Goal: Find specific page/section: Find specific page/section

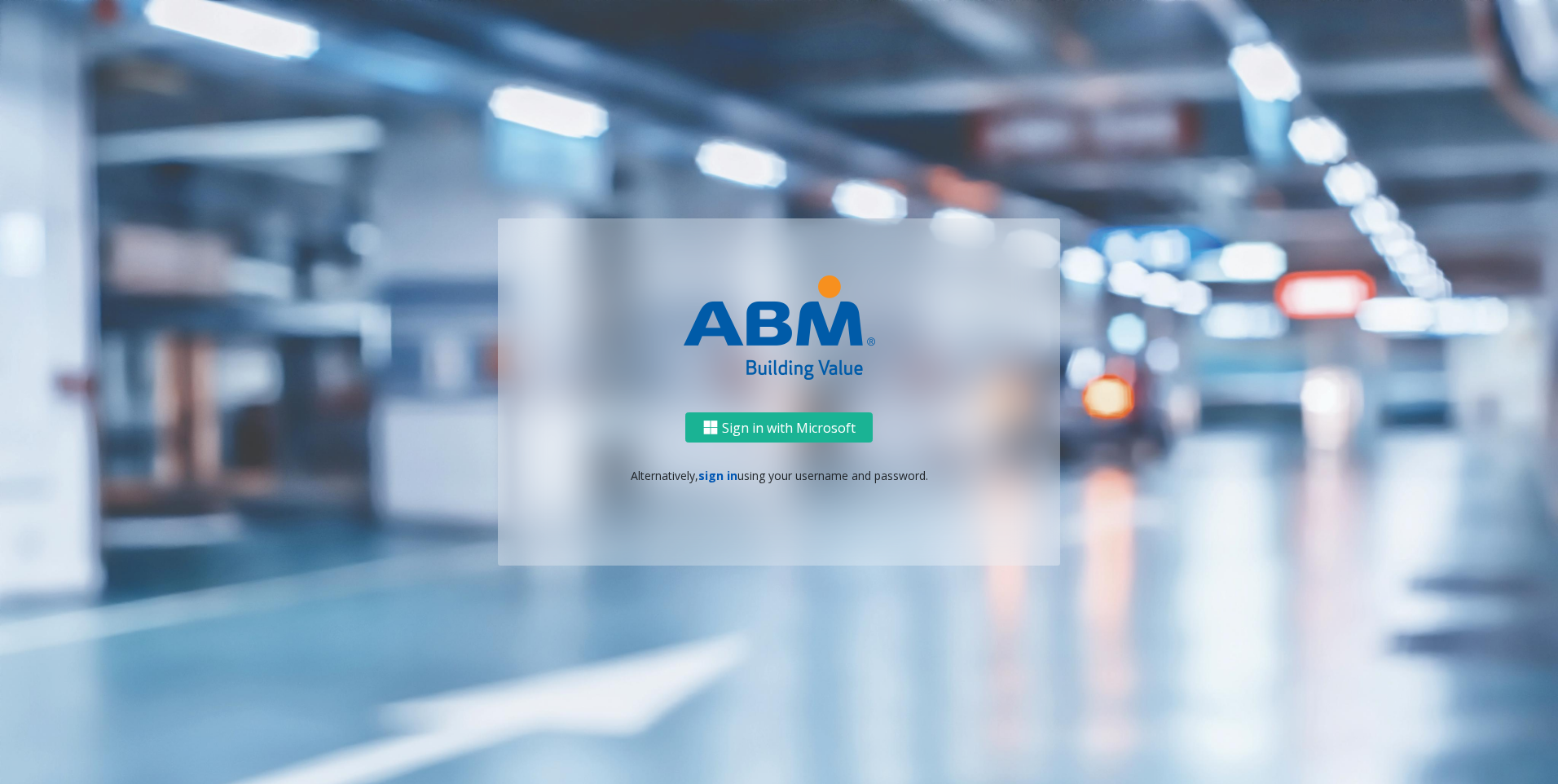
click at [724, 478] on link "sign in" at bounding box center [718, 475] width 39 height 15
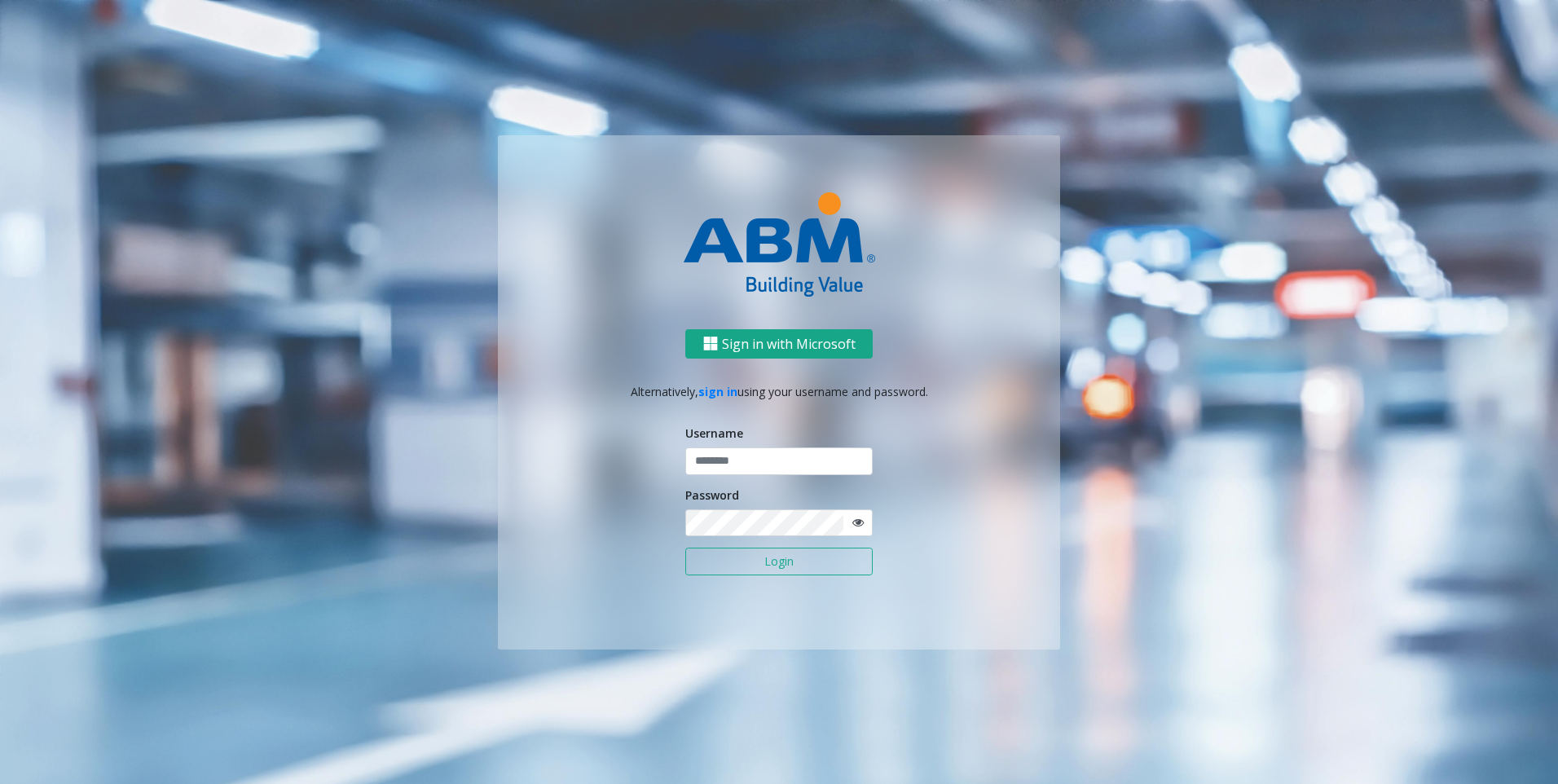
click at [709, 354] on button "Sign in with Microsoft" at bounding box center [779, 344] width 188 height 30
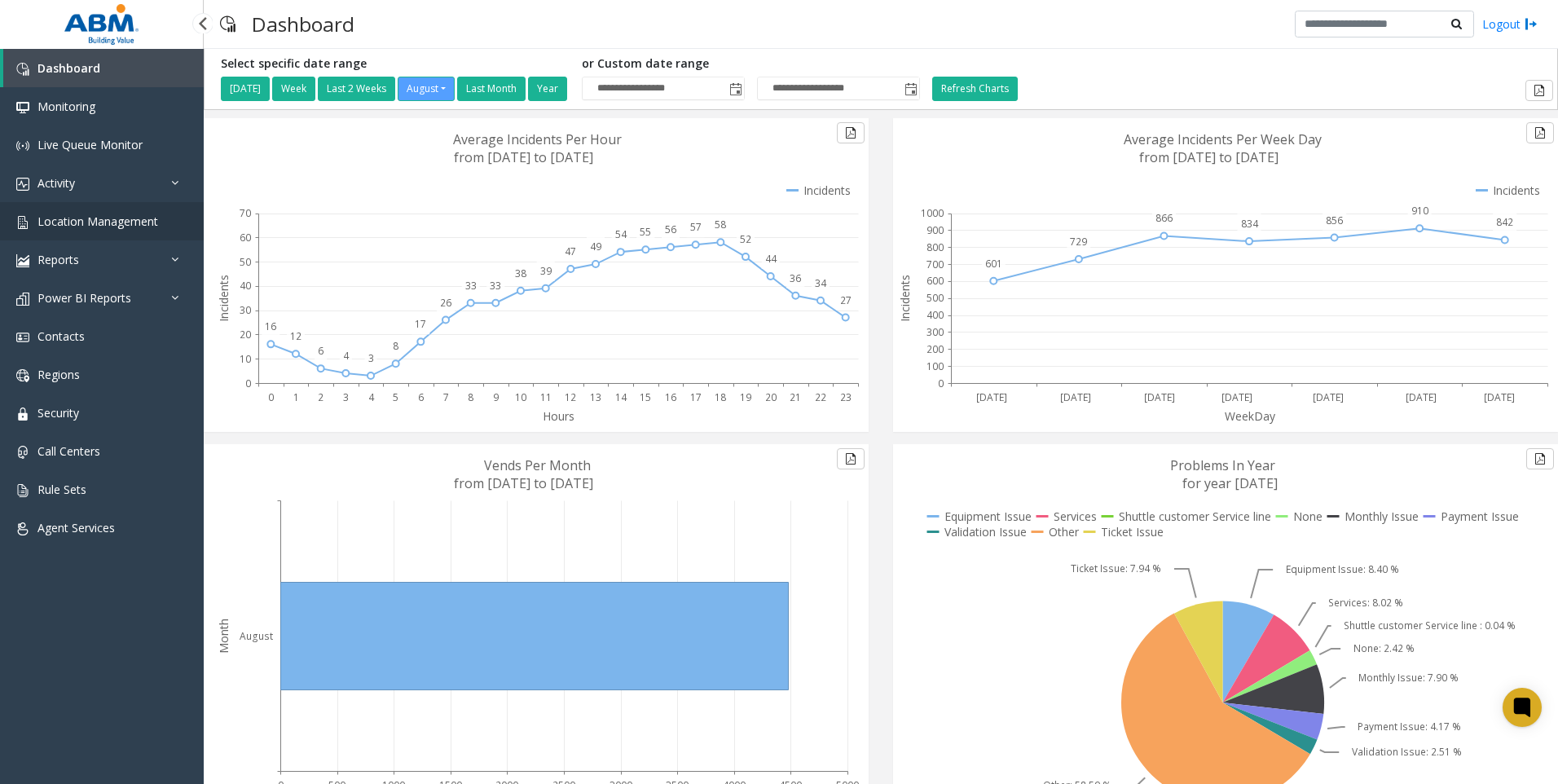
click at [90, 224] on span "Location Management" at bounding box center [98, 222] width 121 height 15
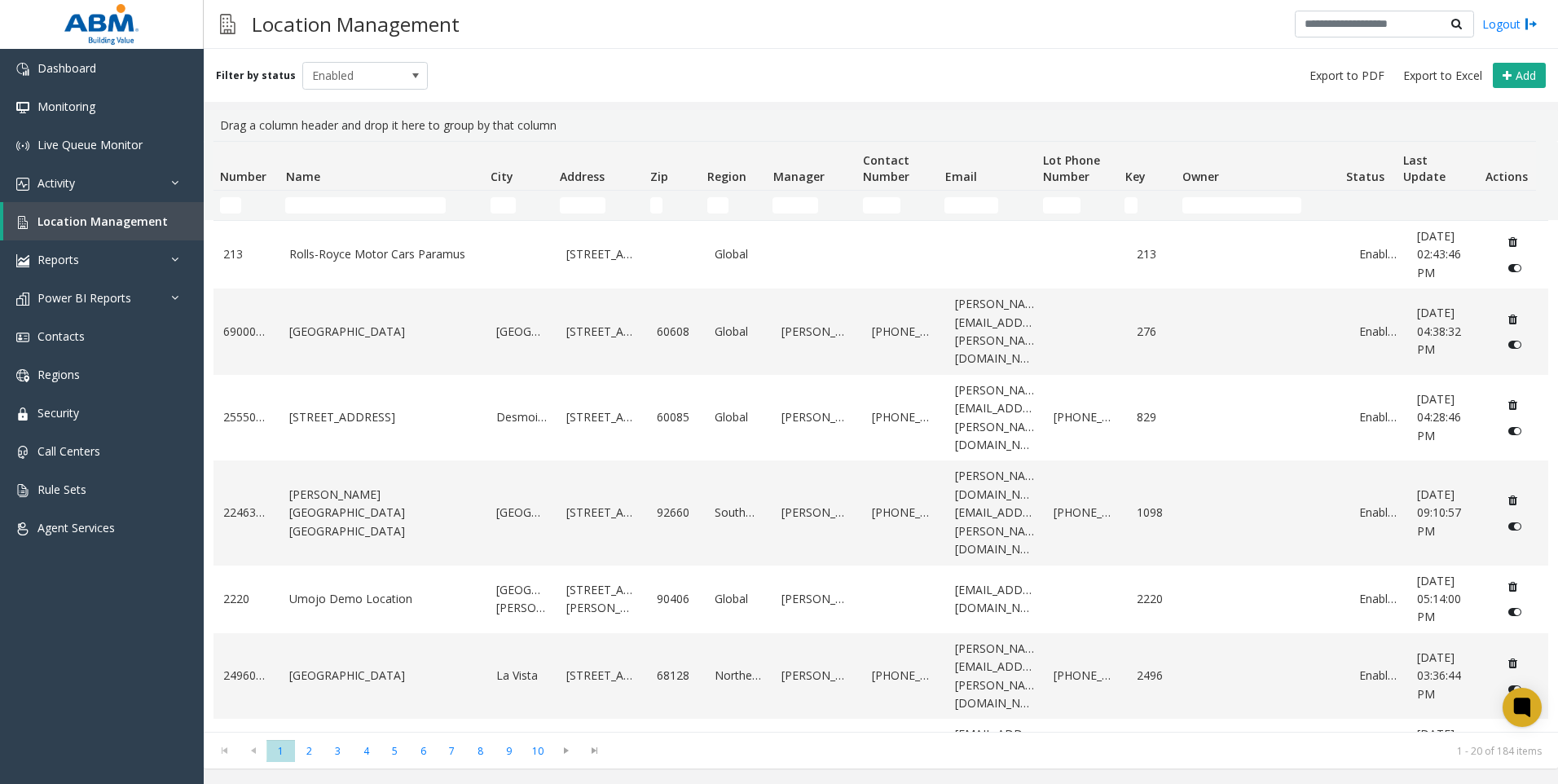
drag, startPoint x: 403, startPoint y: 194, endPoint x: 400, endPoint y: 206, distance: 12.4
click at [401, 198] on td "Name Filter" at bounding box center [381, 205] width 204 height 29
click at [397, 205] on input "Name Filter" at bounding box center [366, 205] width 161 height 16
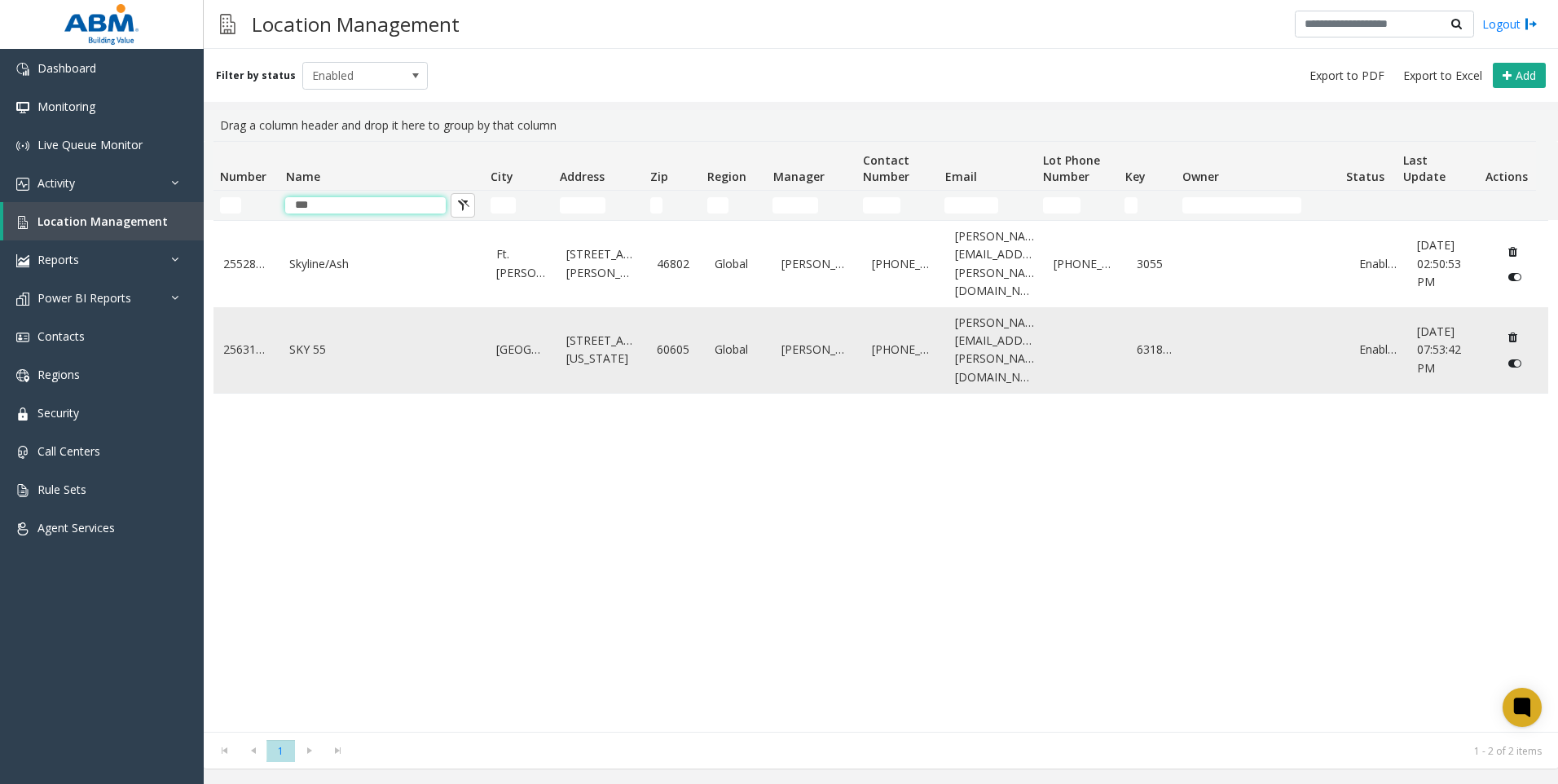
type input "***"
click at [418, 341] on link "SKY 55" at bounding box center [383, 349] width 188 height 18
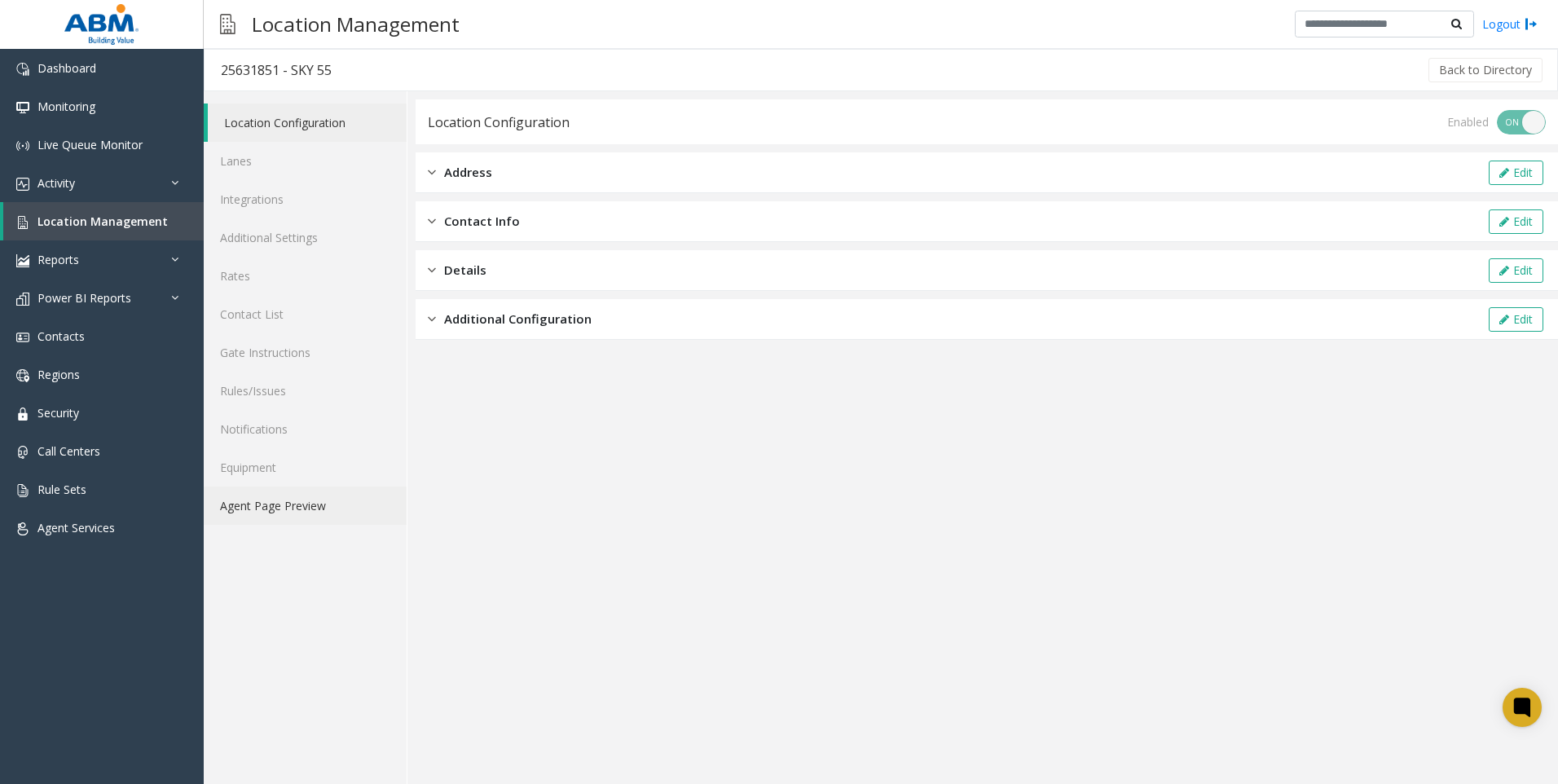
click at [272, 505] on link "Agent Page Preview" at bounding box center [305, 505] width 203 height 39
